Goal: Book appointment/travel/reservation

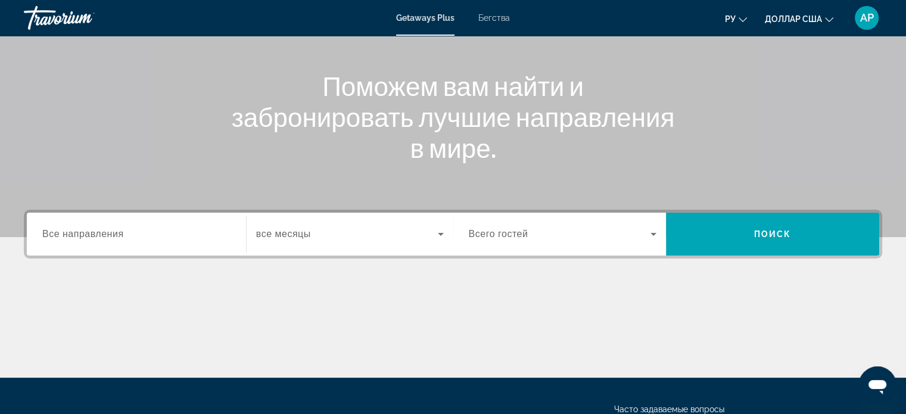
click at [87, 236] on span "Все направления" at bounding box center [83, 234] width 82 height 10
click at [87, 236] on input "Destination Все направления" at bounding box center [136, 235] width 188 height 14
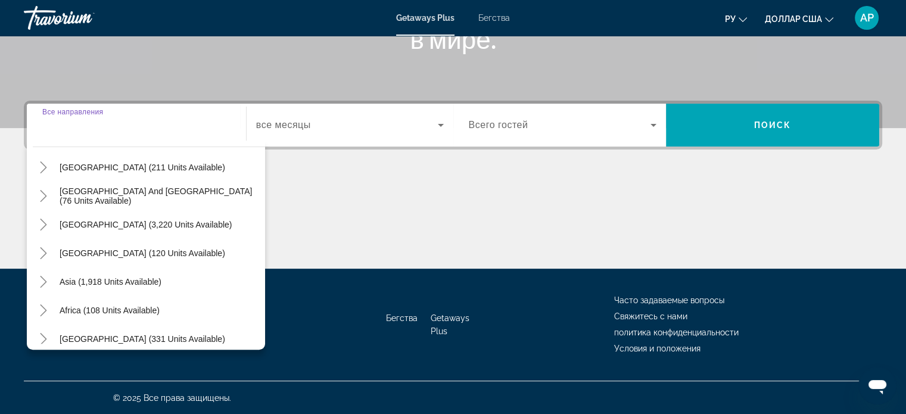
scroll to position [193, 0]
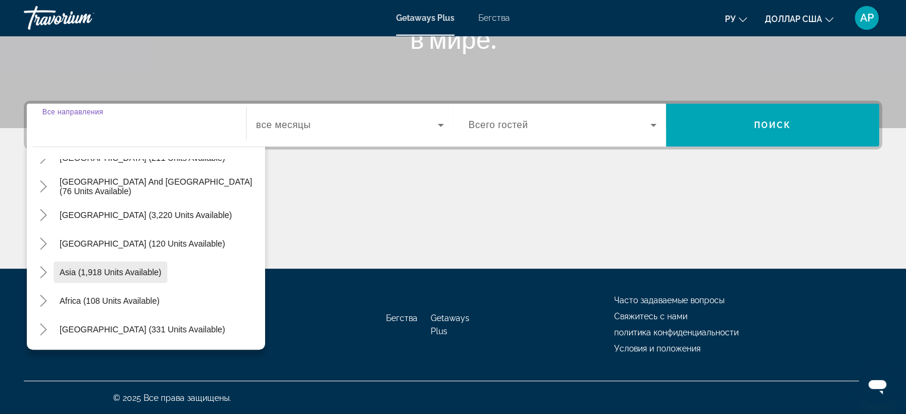
click at [142, 281] on span "Виджет поиска" at bounding box center [111, 272] width 114 height 29
type input "**********"
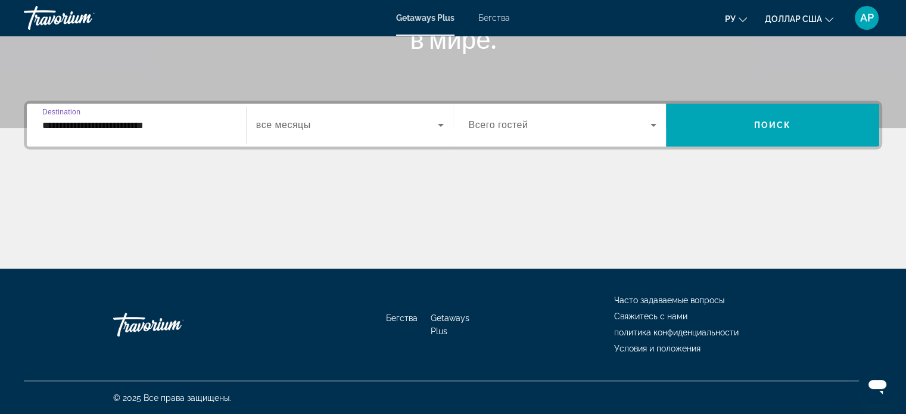
click at [434, 131] on icon "Виджет поиска" at bounding box center [441, 125] width 14 height 14
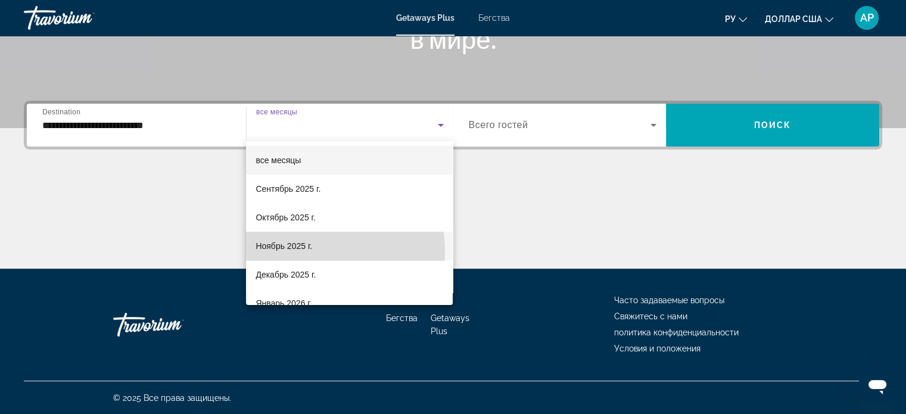
click at [308, 252] on span "Ноябрь 2025 г." at bounding box center [284, 246] width 57 height 14
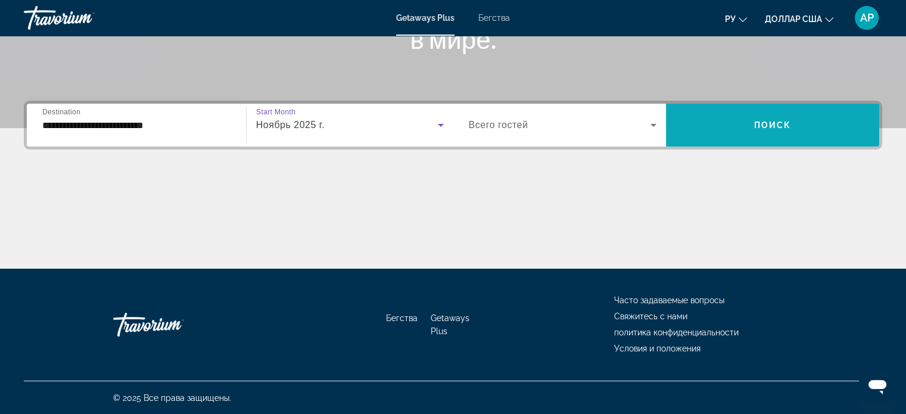
click at [777, 129] on span "Виджет поиска" at bounding box center [772, 125] width 213 height 29
